Goal: Information Seeking & Learning: Learn about a topic

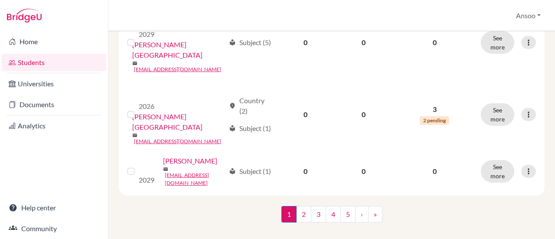
scroll to position [1116, 0]
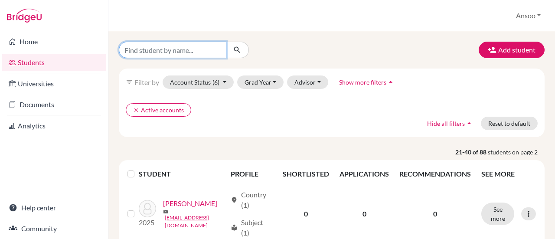
click at [206, 48] on input "Find student by name..." at bounding box center [173, 50] width 108 height 16
type input "[PERSON_NAME]"
click button "submit" at bounding box center [237, 50] width 23 height 16
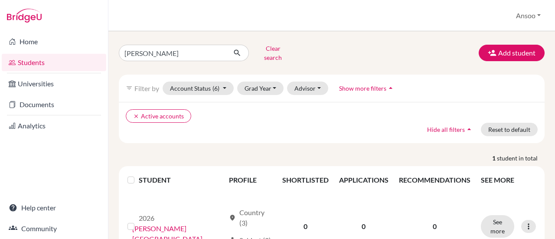
scroll to position [27, 0]
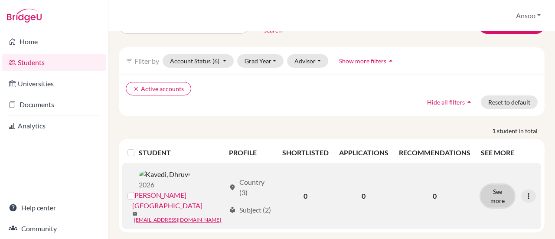
click at [491, 189] on button "See more" at bounding box center [497, 196] width 33 height 23
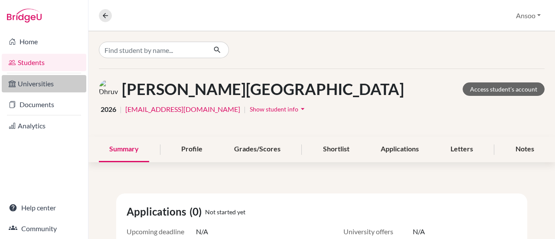
click at [43, 82] on link "Universities" at bounding box center [44, 83] width 85 height 17
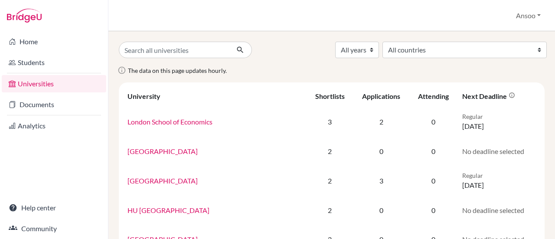
click at [70, 169] on div "Home Students Universities Documents Analytics Help center Community" at bounding box center [54, 135] width 108 height 208
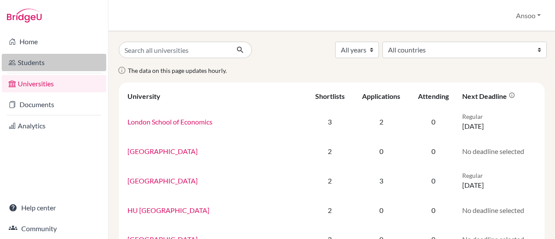
click at [36, 65] on link "Students" at bounding box center [54, 62] width 105 height 17
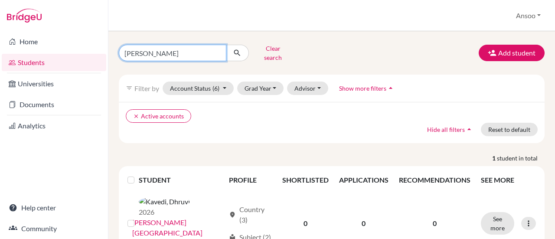
drag, startPoint x: 162, startPoint y: 46, endPoint x: 114, endPoint y: 46, distance: 47.7
click at [114, 46] on div "[PERSON_NAME] Clear search" at bounding box center [185, 53] width 146 height 23
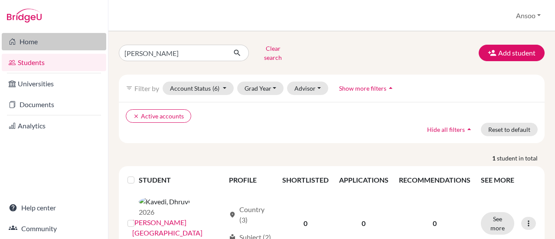
click at [26, 43] on link "Home" at bounding box center [54, 41] width 105 height 17
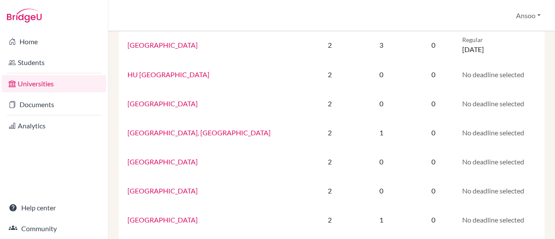
scroll to position [136, 0]
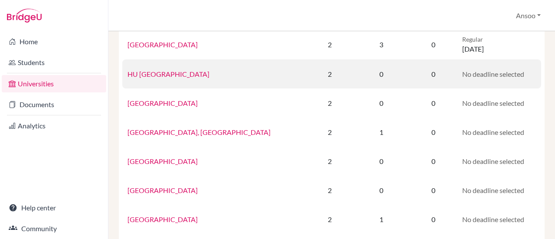
click at [493, 78] on span "No deadline selected" at bounding box center [493, 74] width 62 height 8
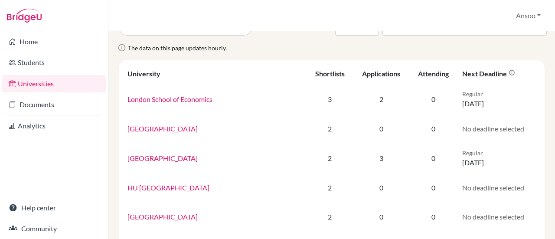
scroll to position [0, 0]
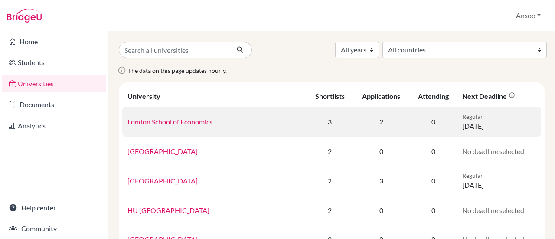
click at [174, 121] on link "London School of Economics" at bounding box center [169, 122] width 85 height 8
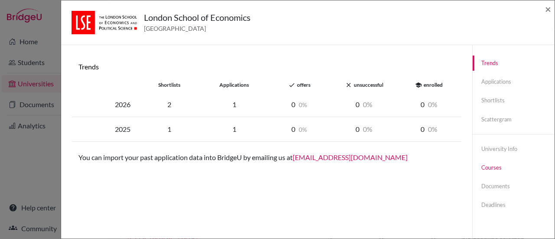
click at [490, 166] on link "Courses" at bounding box center [514, 167] width 82 height 15
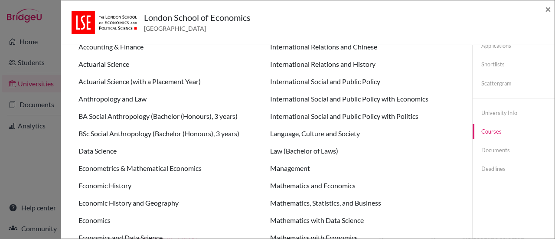
scroll to position [36, 0]
click at [121, 188] on li "Economic History" at bounding box center [170, 185] width 185 height 10
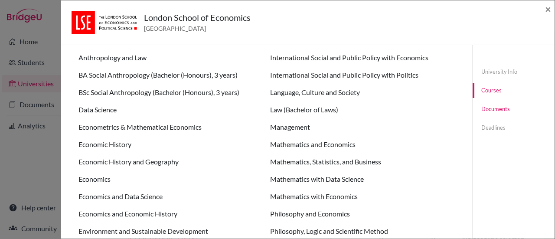
click at [488, 109] on link "Documents" at bounding box center [514, 108] width 82 height 15
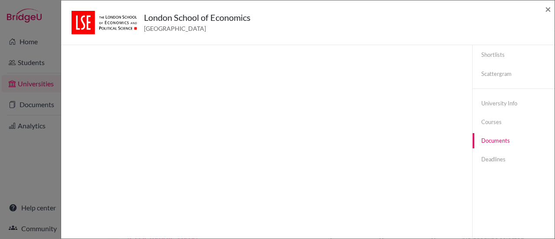
scroll to position [45, 0]
click at [502, 101] on link "University info" at bounding box center [514, 103] width 82 height 15
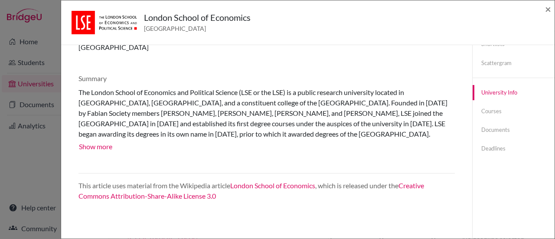
scroll to position [0, 0]
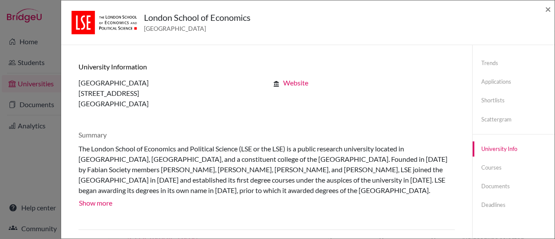
click at [29, 62] on div "London School of Economics United Kingdom × Trends shortlists applications done…" at bounding box center [277, 119] width 555 height 239
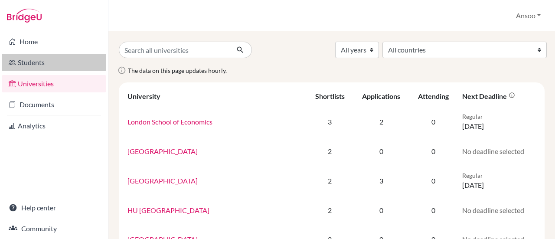
click at [34, 65] on link "Students" at bounding box center [54, 62] width 105 height 17
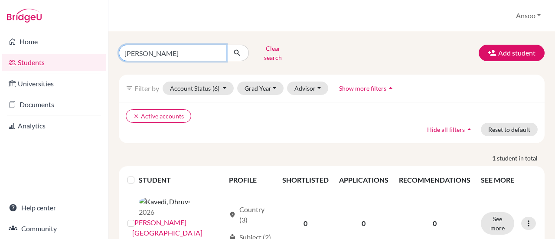
drag, startPoint x: 171, startPoint y: 46, endPoint x: 93, endPoint y: 57, distance: 78.4
click at [93, 57] on div "Home Students Universities Documents Analytics Help center Community Students o…" at bounding box center [277, 119] width 555 height 239
type input "[PERSON_NAME]"
click button "submit" at bounding box center [237, 53] width 23 height 16
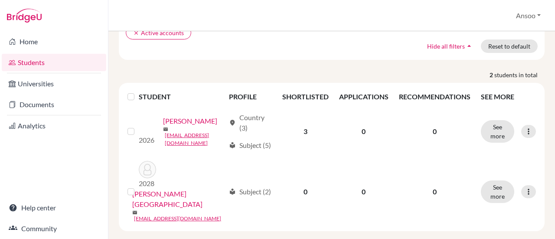
scroll to position [84, 0]
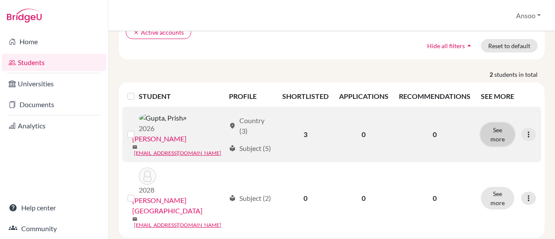
click at [492, 128] on button "See more" at bounding box center [497, 134] width 33 height 23
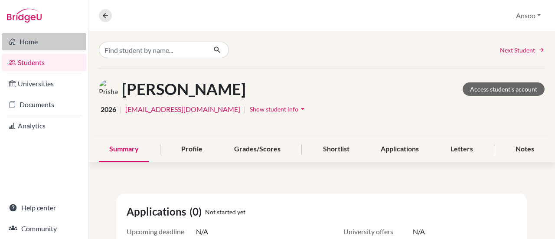
click at [19, 46] on link "Home" at bounding box center [44, 41] width 85 height 17
